Goal: Information Seeking & Learning: Understand process/instructions

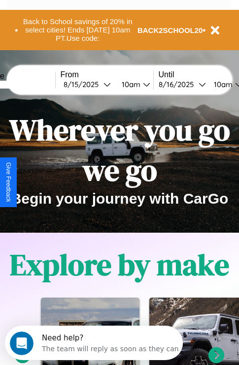
scroll to position [152, 0]
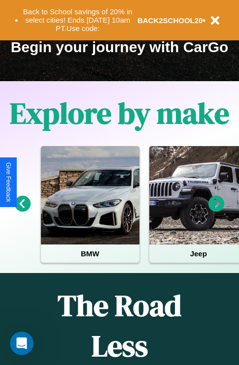
click at [216, 211] on icon at bounding box center [216, 204] width 16 height 16
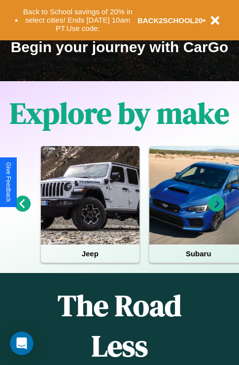
click at [216, 211] on icon at bounding box center [216, 204] width 16 height 16
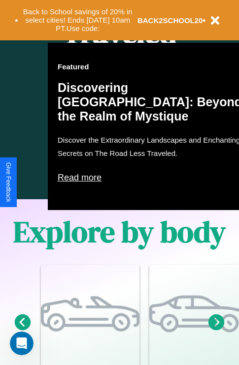
scroll to position [1193, 0]
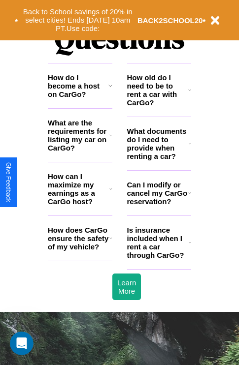
click at [110, 242] on icon at bounding box center [110, 238] width 3 height 8
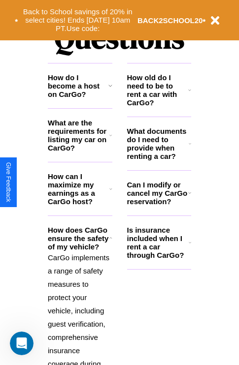
click at [80, 151] on h3 "What are the requirements for listing my car on CarGo?" at bounding box center [79, 135] width 62 height 33
click at [110, 139] on icon at bounding box center [110, 135] width 2 height 8
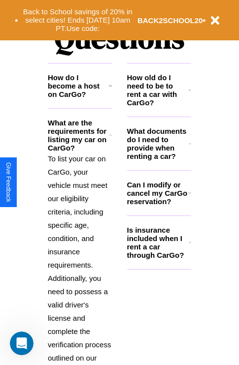
click at [190, 148] on icon at bounding box center [190, 144] width 2 height 8
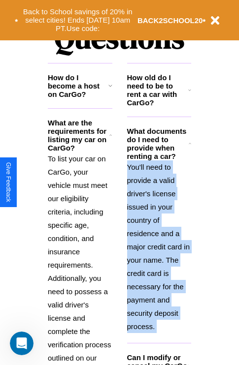
scroll to position [1213, 0]
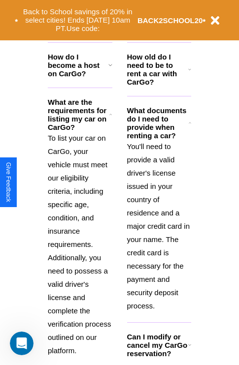
click at [189, 349] on icon at bounding box center [189, 345] width 3 height 8
